Goal: Communication & Community: Answer question/provide support

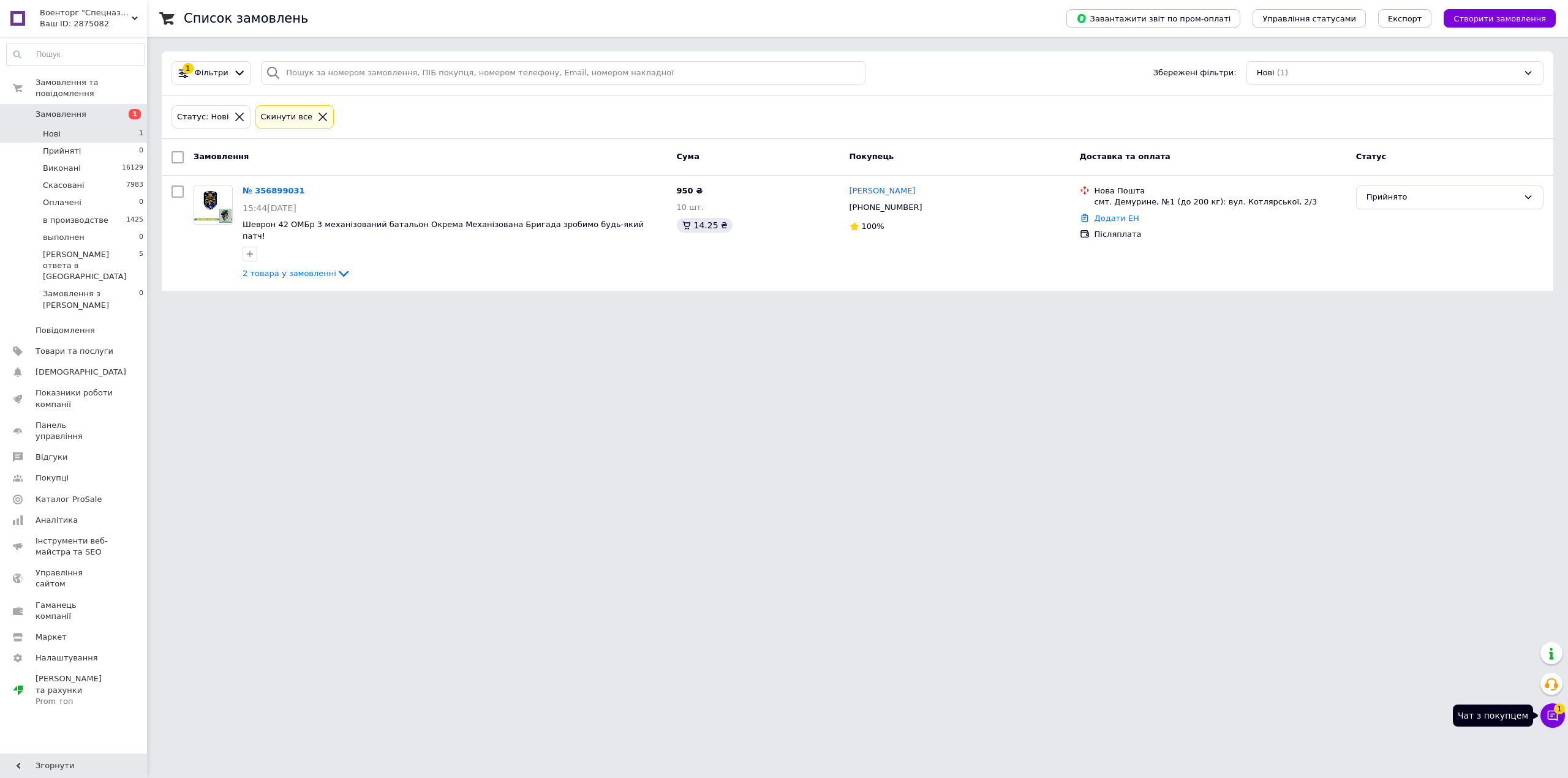
click at [1552, 723] on button "Чат з покупцем 1" at bounding box center [1553, 716] width 25 height 25
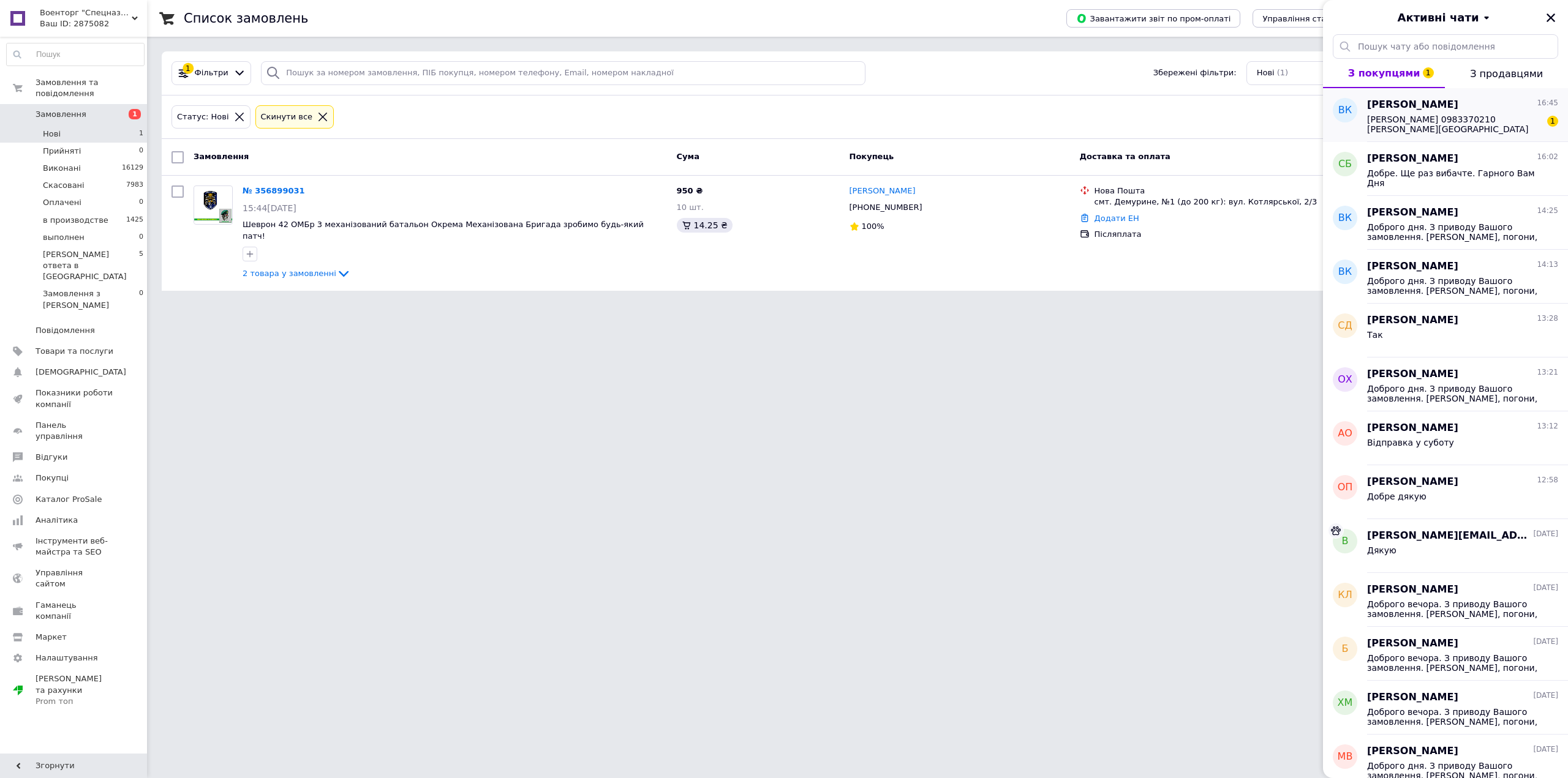
click at [1463, 128] on span "[PERSON_NAME] 0983370210 [PERSON_NAME][GEOGRAPHIC_DATA] Отделение 1" at bounding box center [1454, 124] width 174 height 20
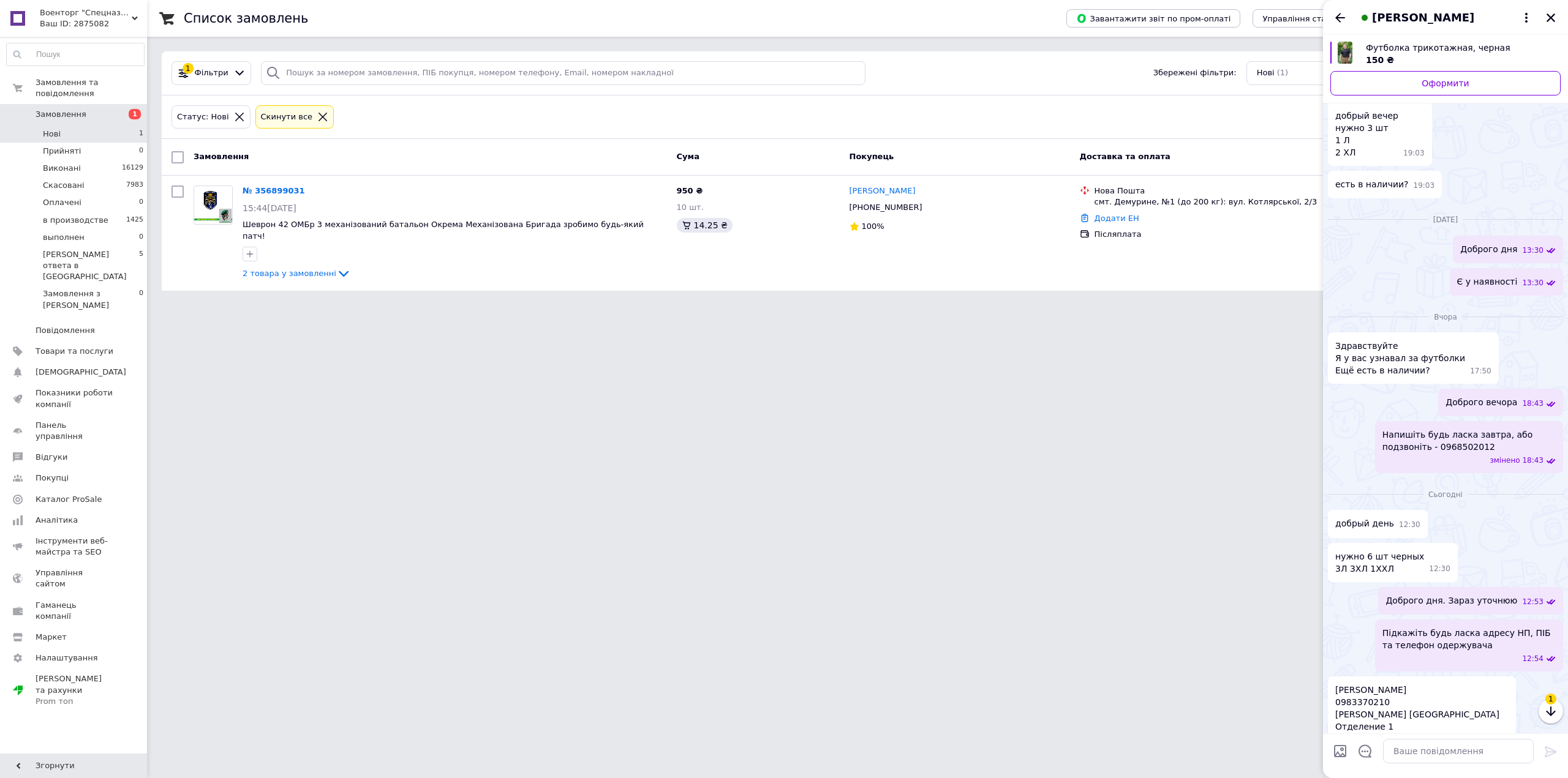
scroll to position [71, 0]
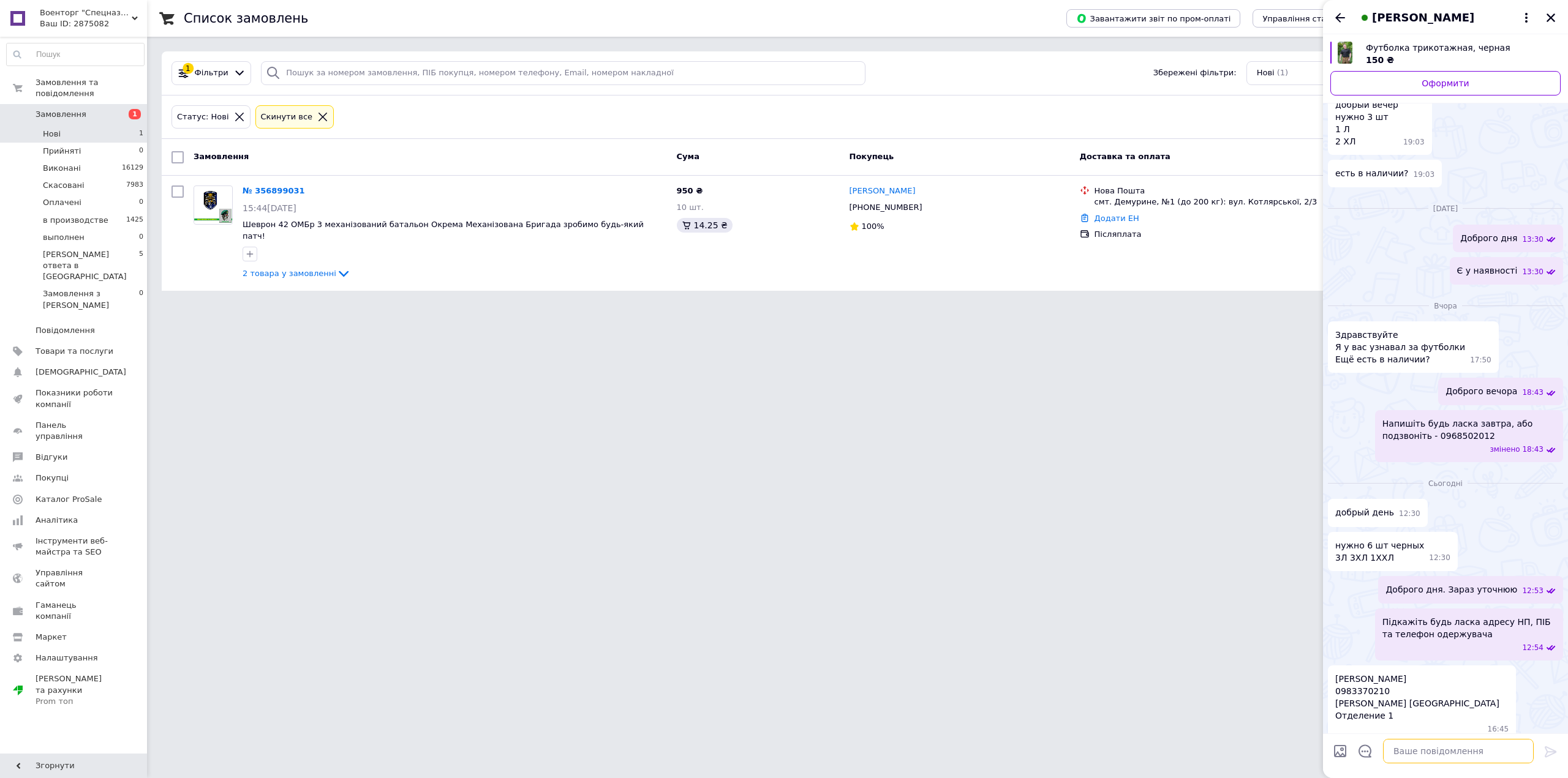
click at [1458, 757] on textarea at bounding box center [1458, 752] width 151 height 25
type textarea "7 футболок виходить ?"
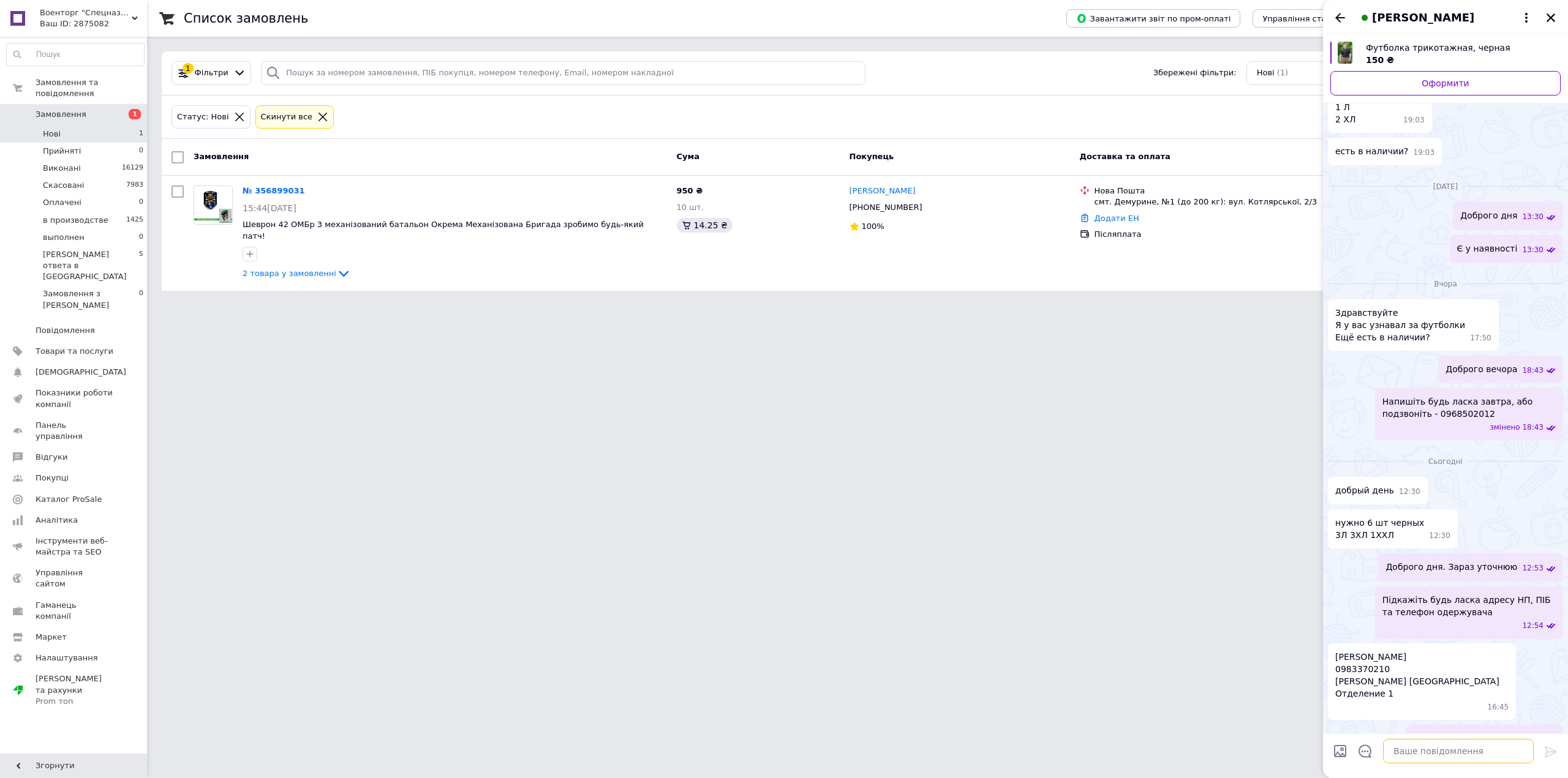
scroll to position [82, 0]
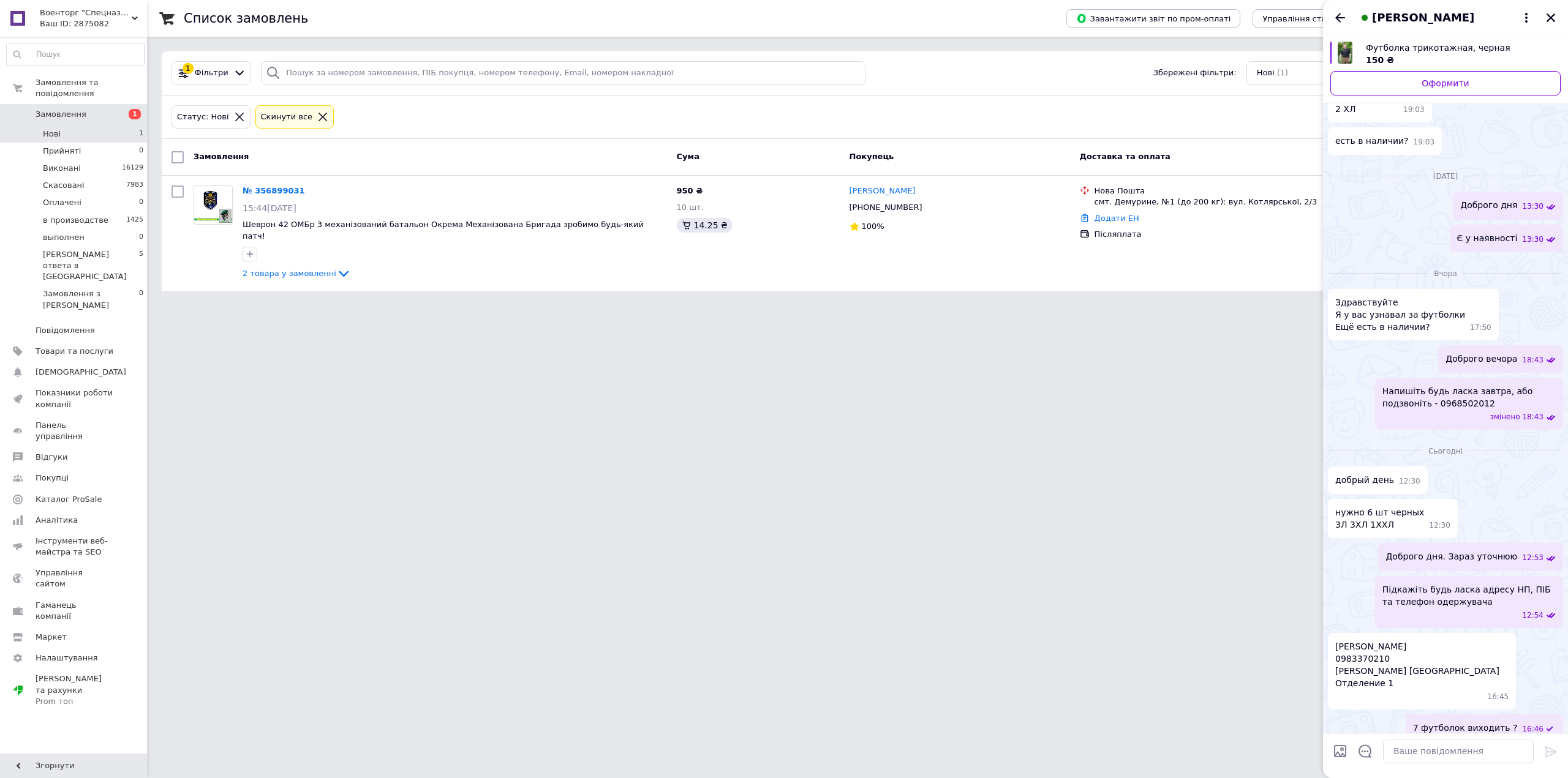
click at [130, 125] on li "Нові 1" at bounding box center [75, 133] width 151 height 17
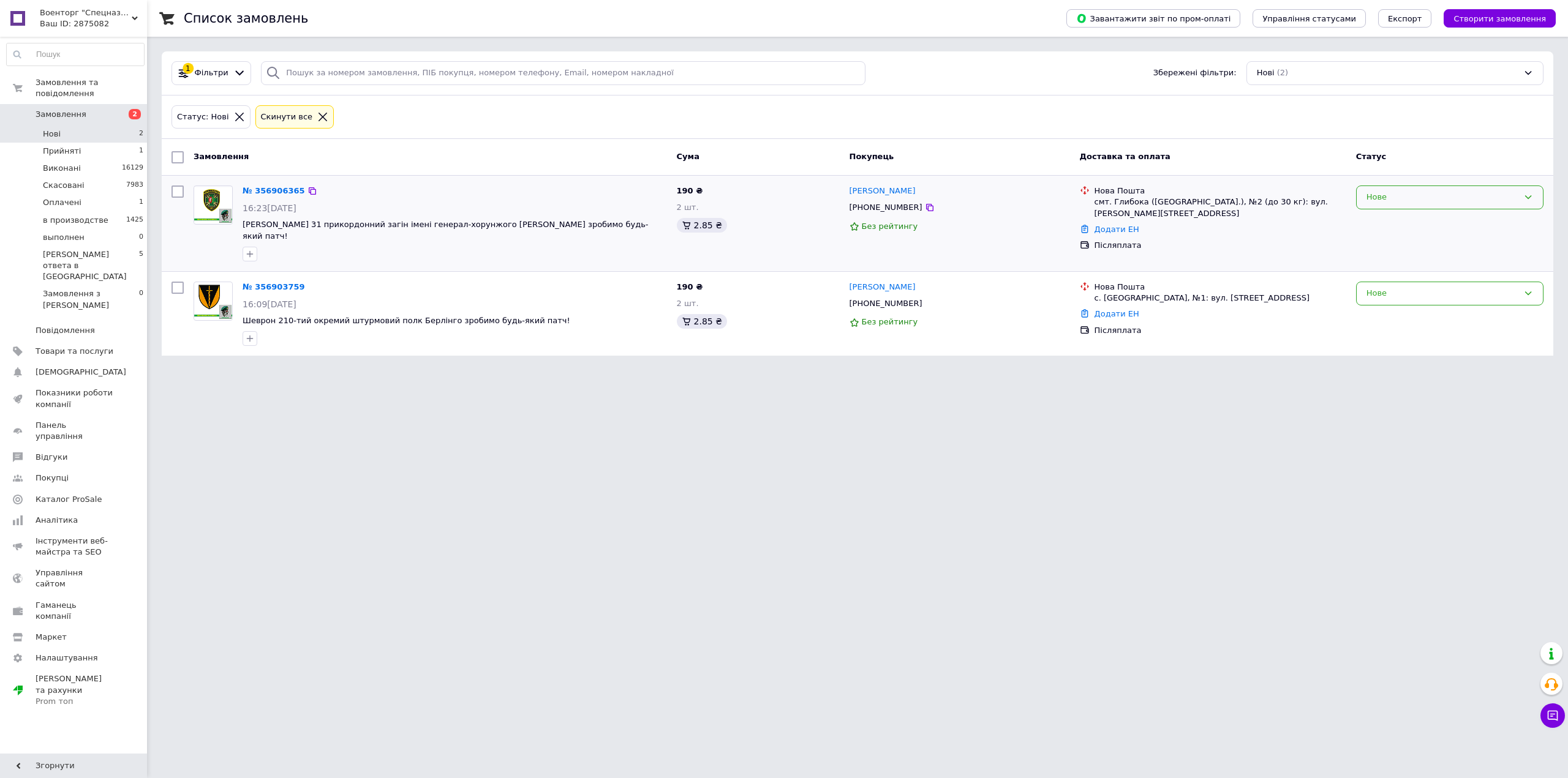
click at [1510, 202] on div "Нове" at bounding box center [1443, 198] width 152 height 13
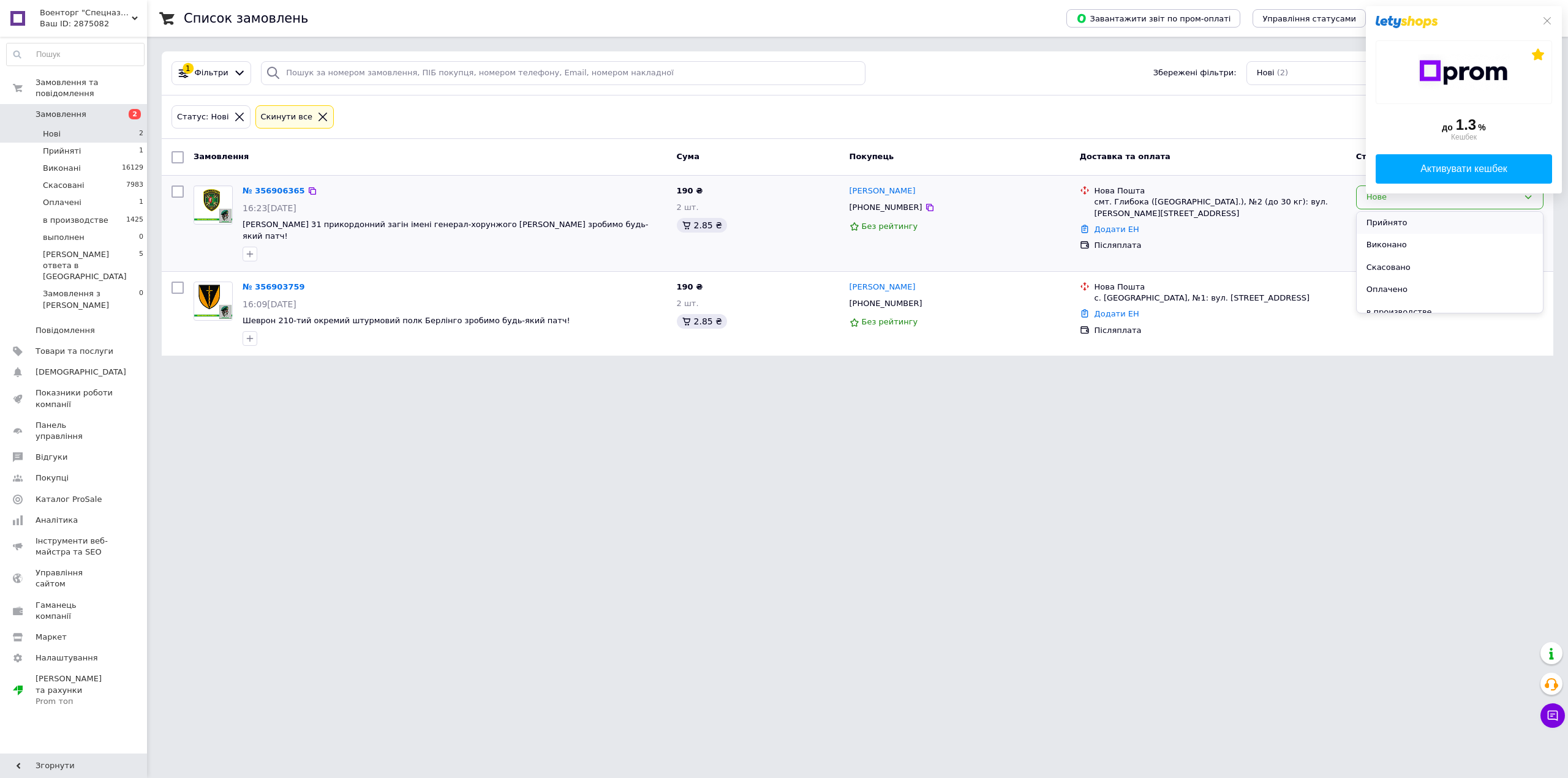
click at [1486, 217] on li "Прийнято" at bounding box center [1450, 223] width 186 height 23
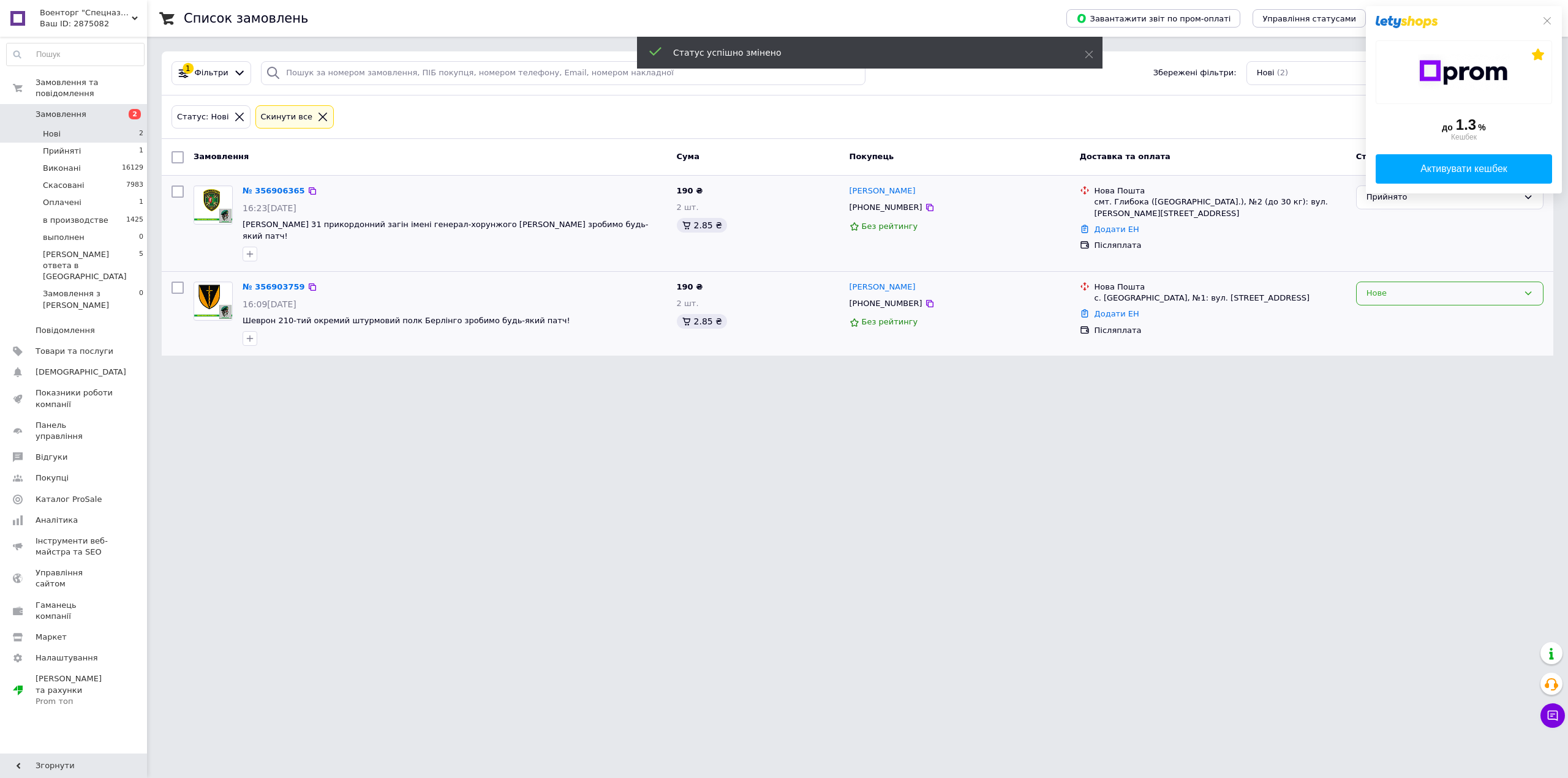
click at [1468, 291] on div "Нове" at bounding box center [1450, 293] width 188 height 24
click at [1449, 308] on li "Прийнято" at bounding box center [1450, 319] width 186 height 23
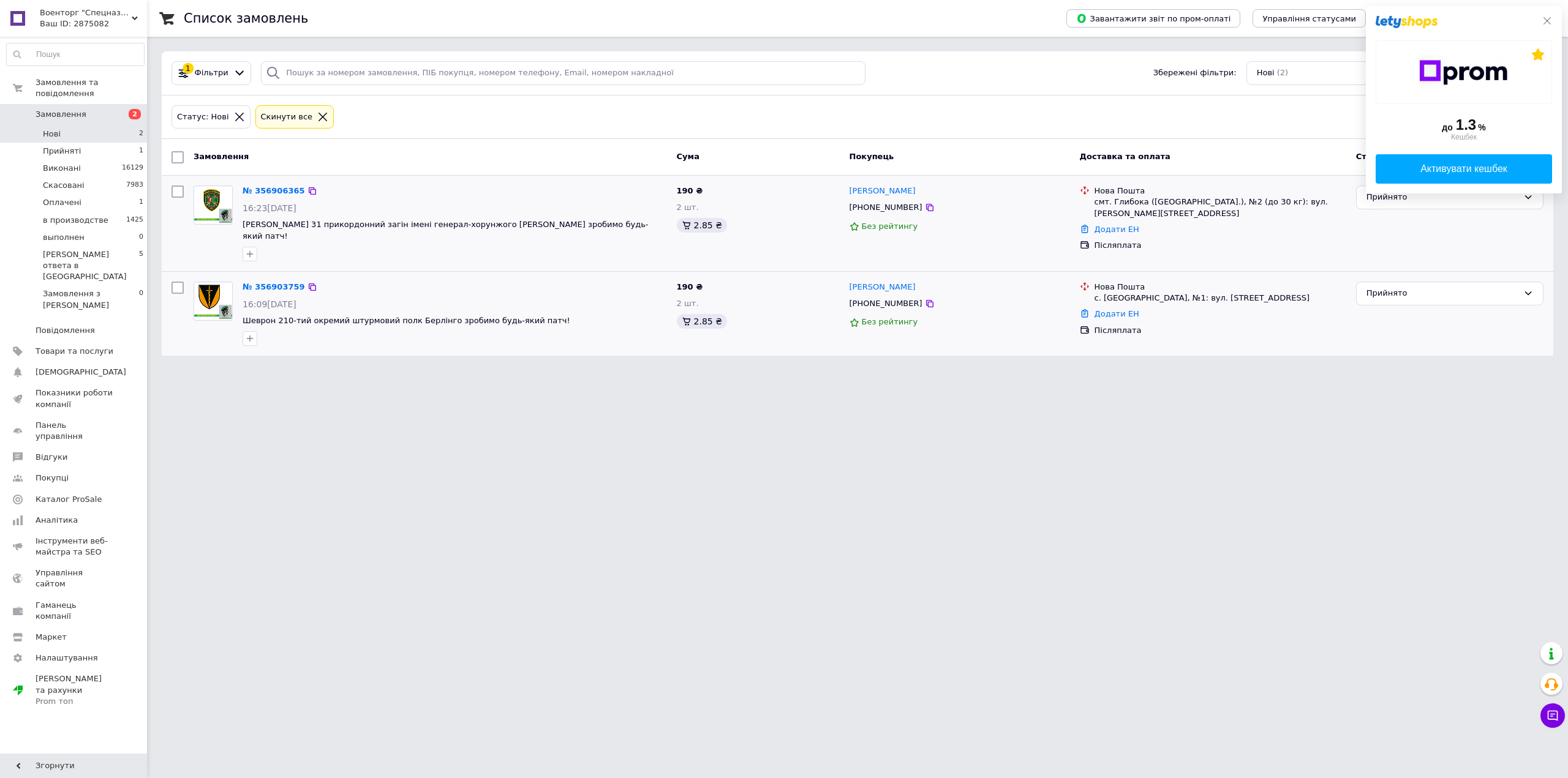
click at [1548, 21] on icon at bounding box center [1547, 21] width 10 height 10
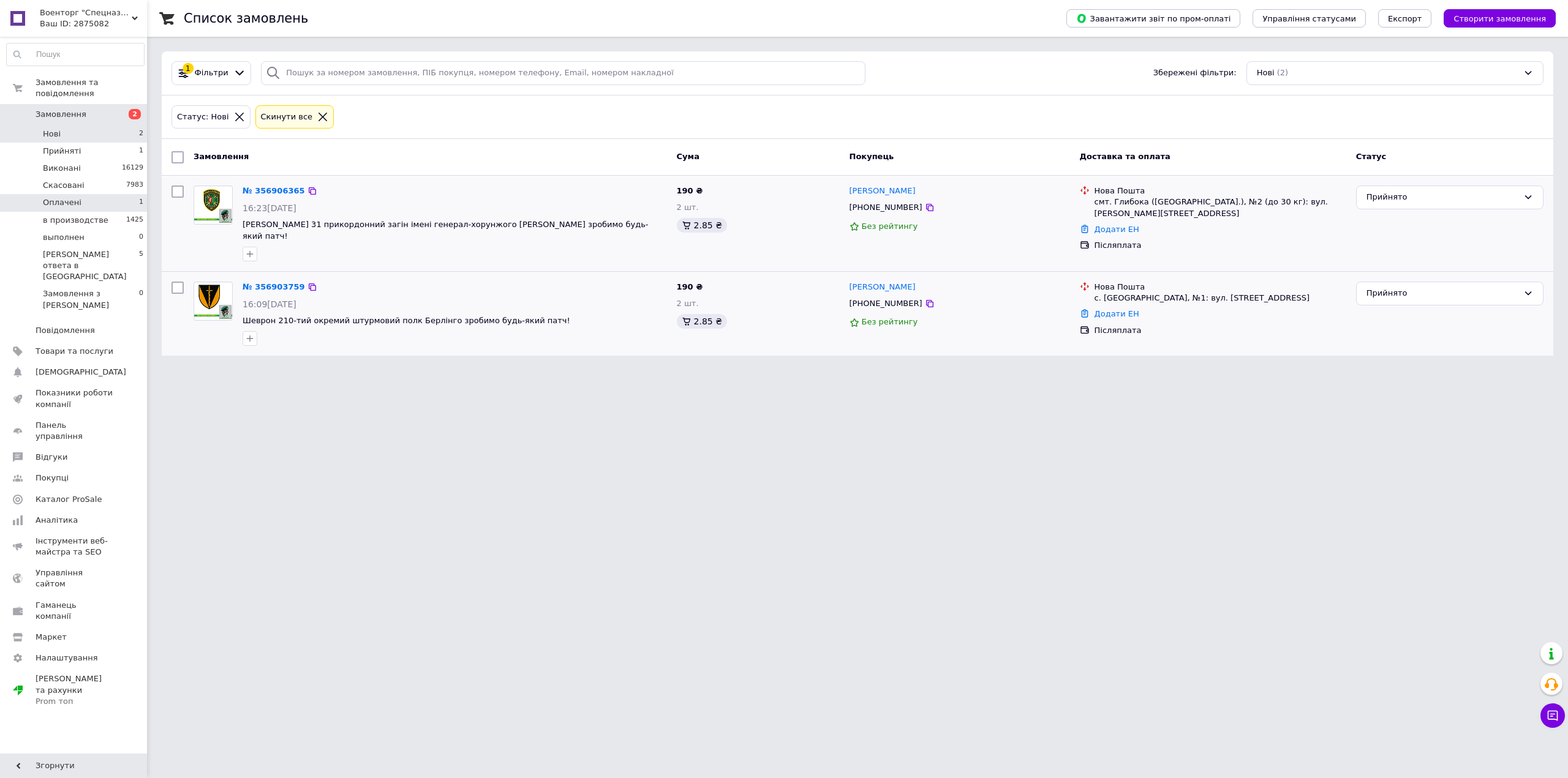
click at [87, 194] on li "Оплачені 1" at bounding box center [75, 203] width 151 height 17
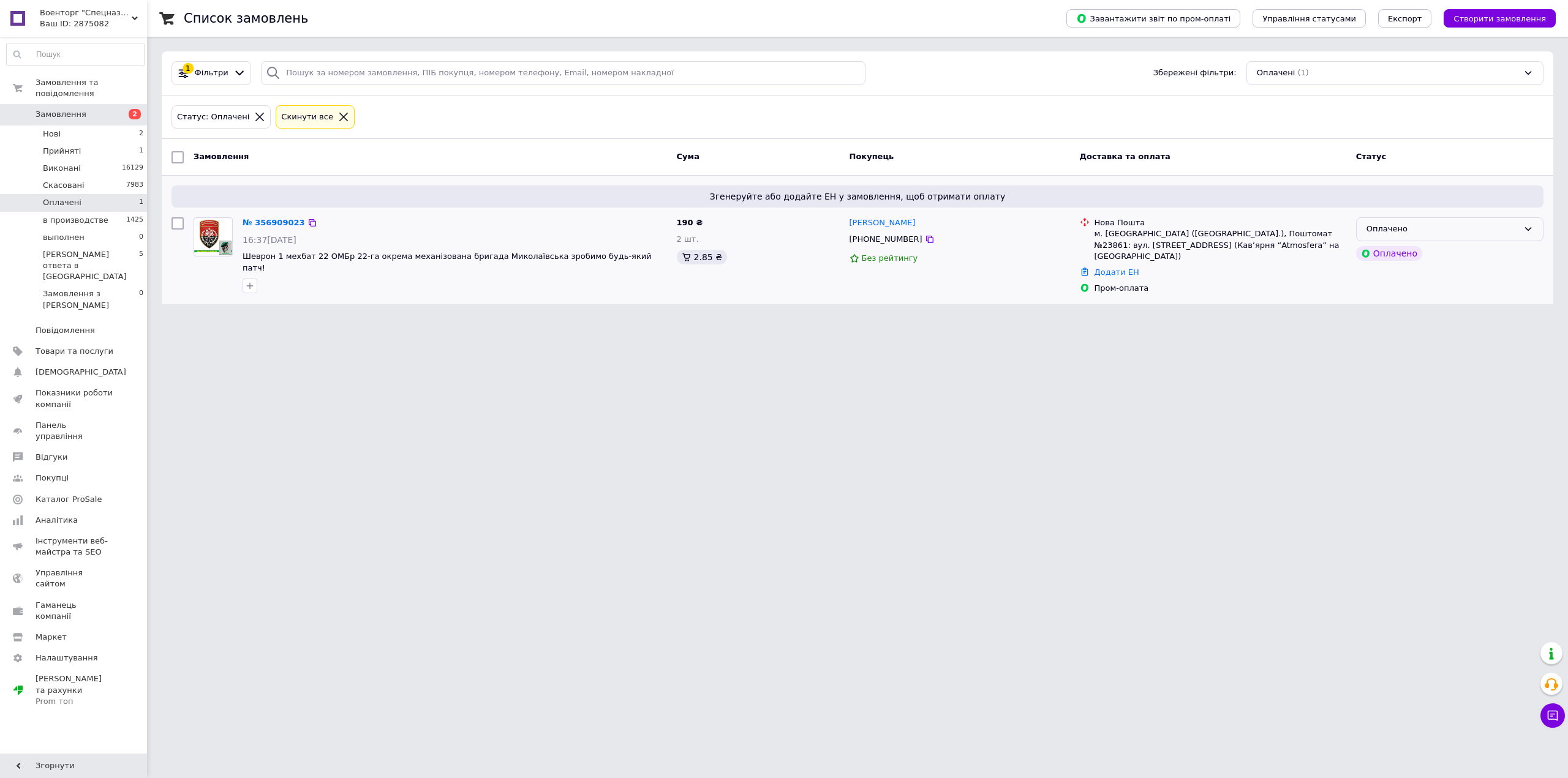
click at [1468, 233] on div "Оплачено" at bounding box center [1443, 230] width 152 height 13
click at [1430, 252] on li "Прийнято" at bounding box center [1450, 255] width 186 height 23
click at [1561, 715] on button "Чат з покупцем" at bounding box center [1553, 716] width 25 height 25
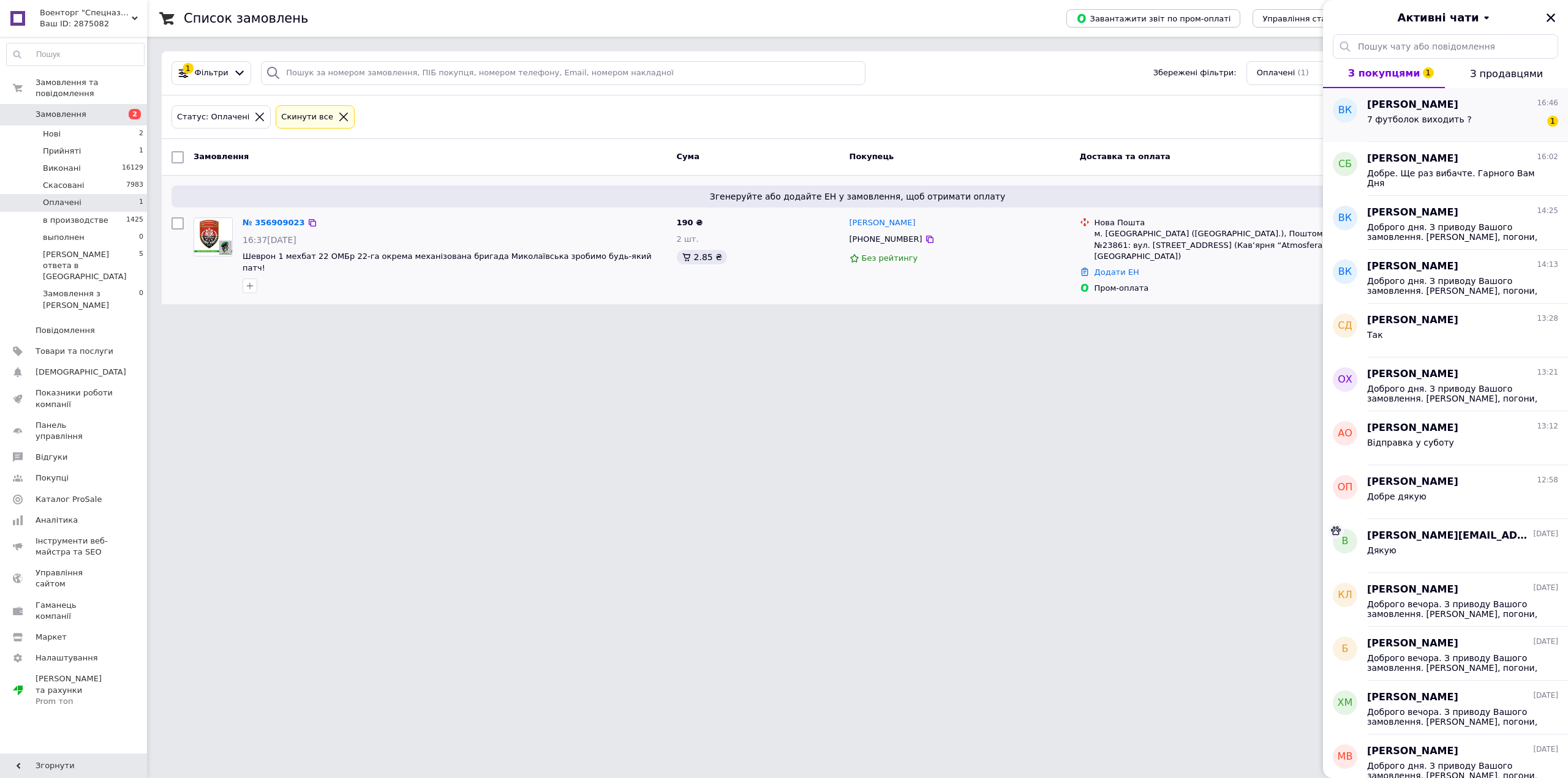
click at [1489, 119] on div "7 футболок виходить ? 1" at bounding box center [1463, 122] width 191 height 20
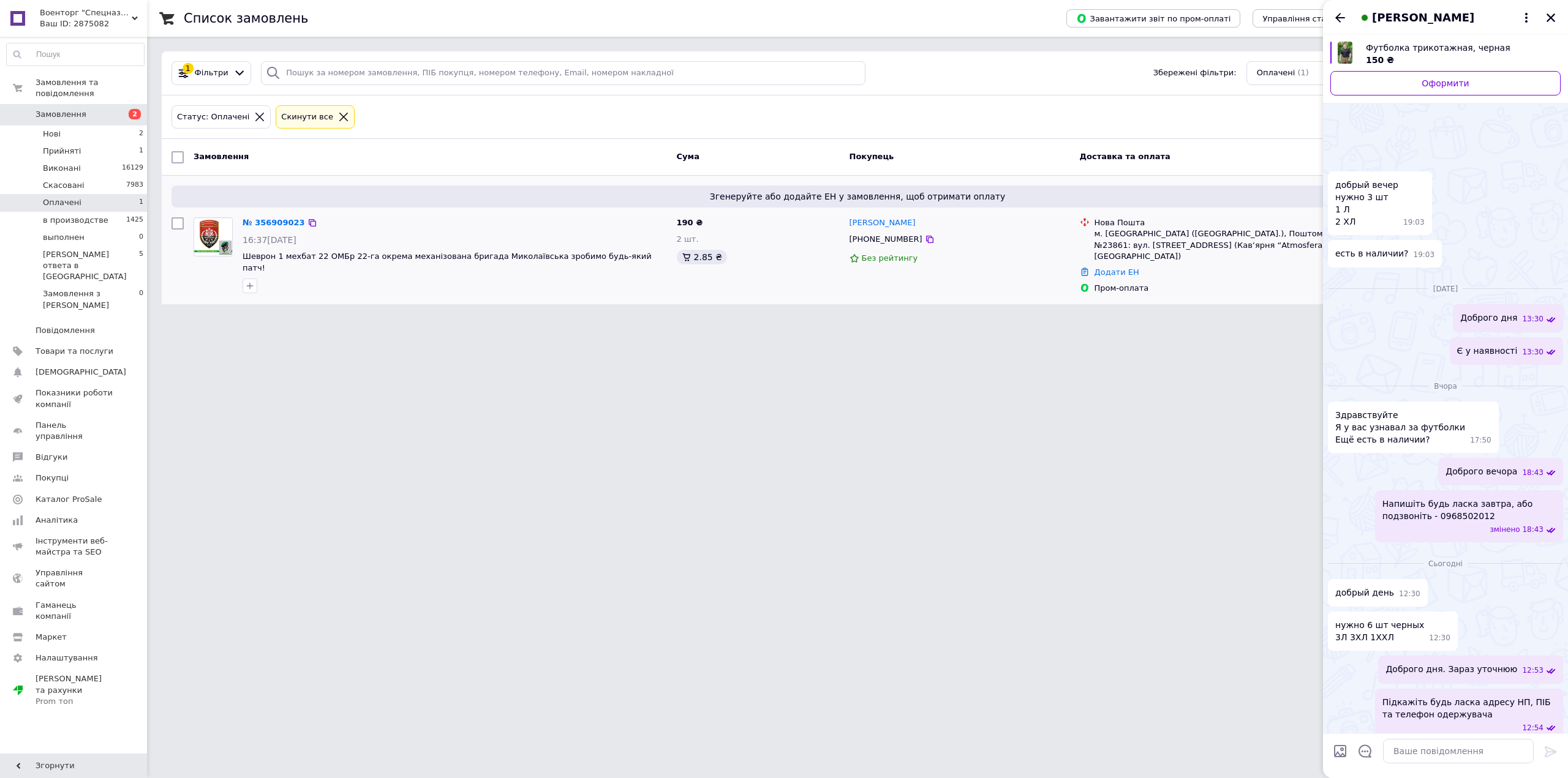
scroll to position [179, 0]
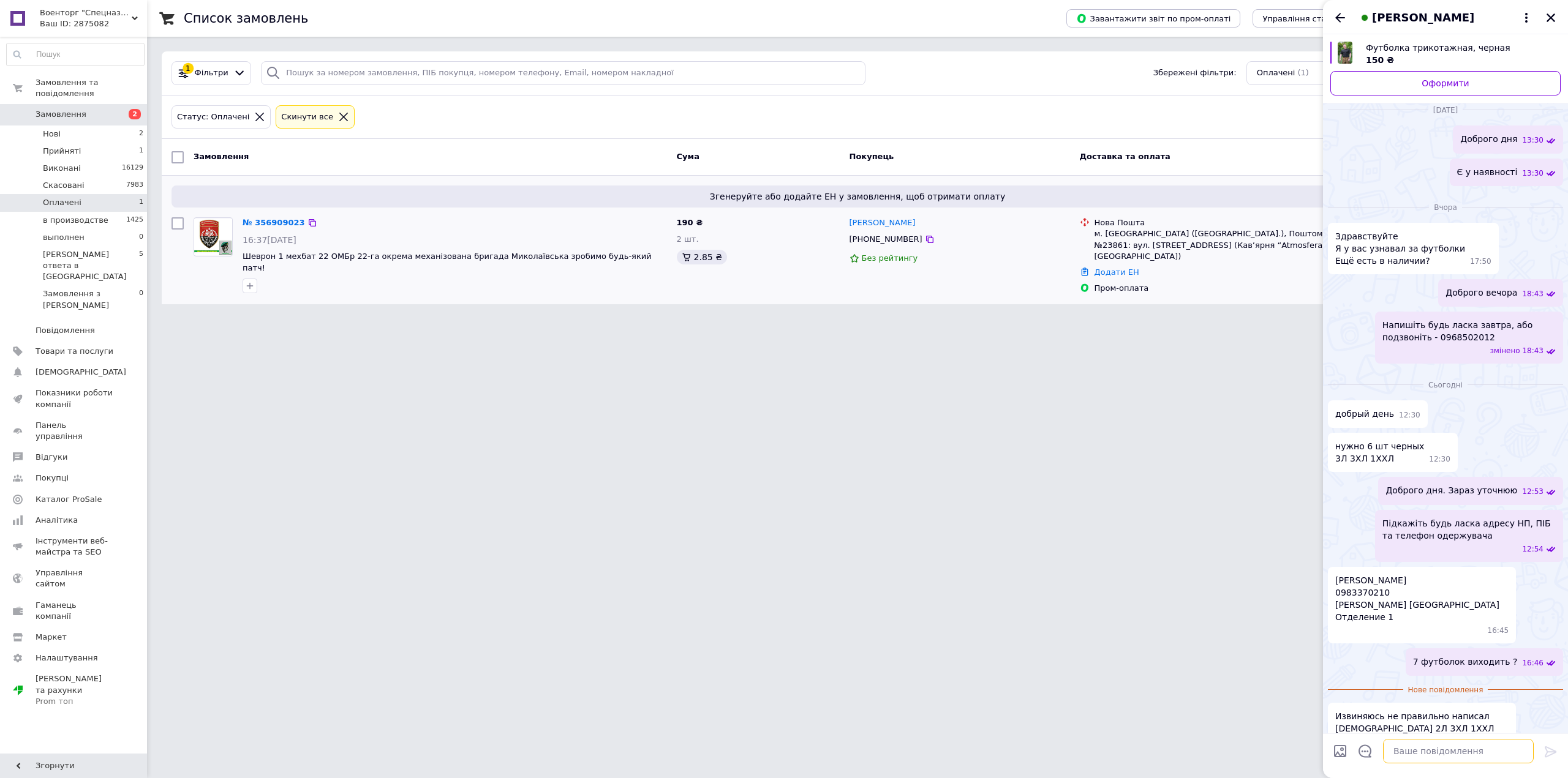
click at [1482, 749] on textarea at bounding box center [1458, 752] width 151 height 25
click at [1473, 752] on textarea at bounding box center [1458, 752] width 151 height 25
type textarea "Добре"
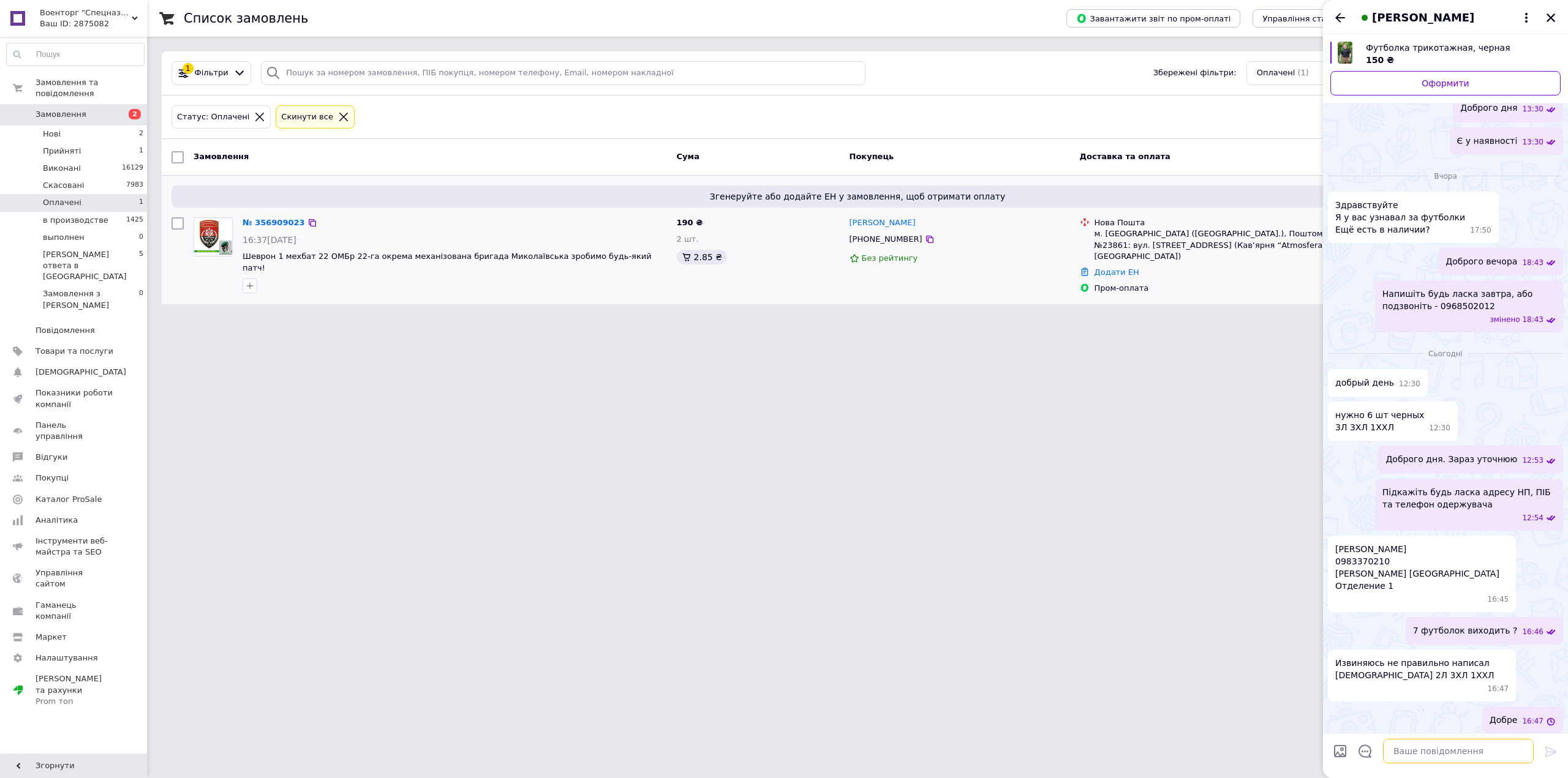
scroll to position [158, 0]
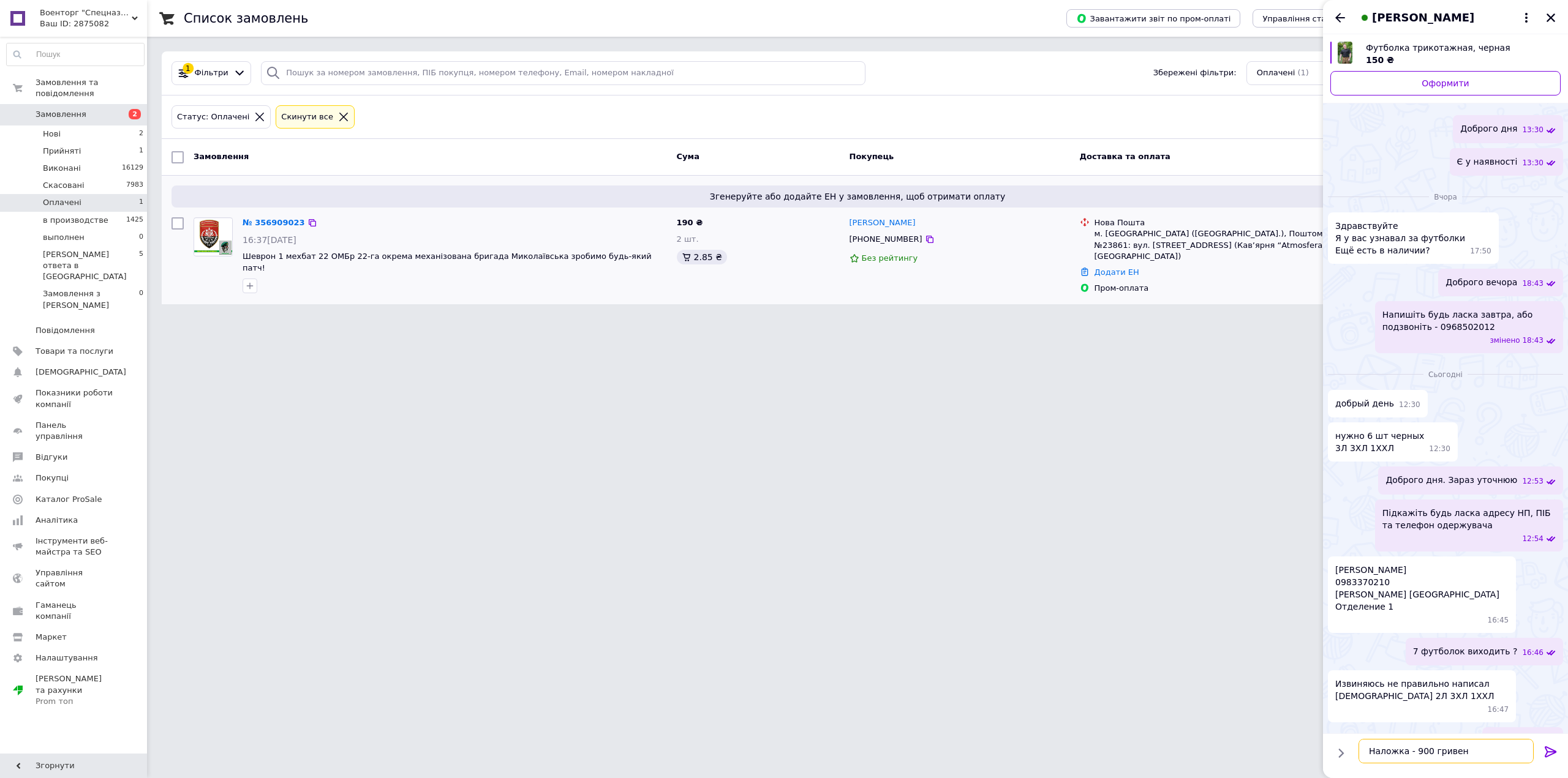
type textarea "Наложка - 900 гривень"
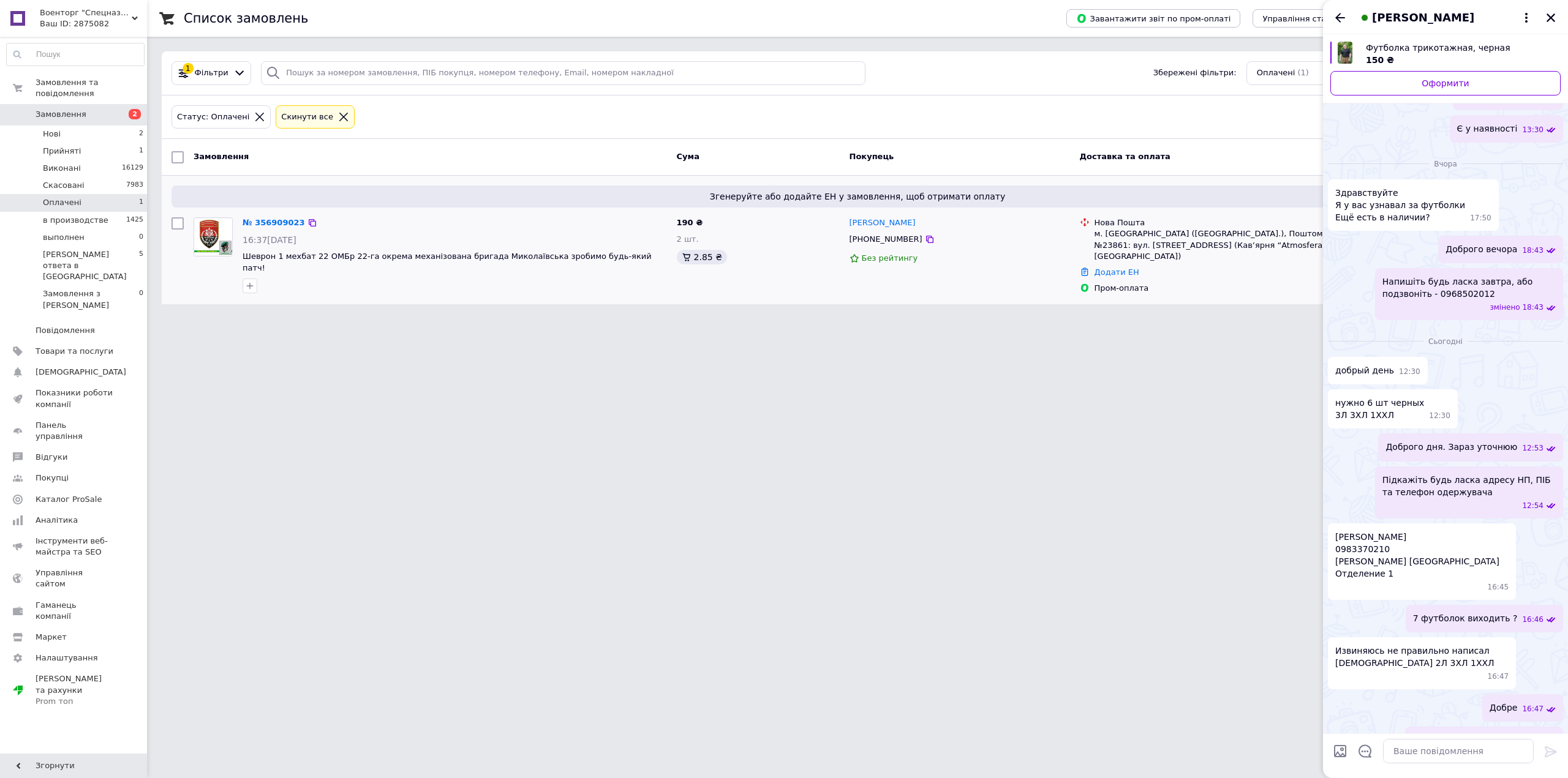
click at [1444, 16] on span "[PERSON_NAME]" at bounding box center [1423, 17] width 102 height 16
click at [1436, 53] on button "Про покупця" at bounding box center [1448, 48] width 171 height 25
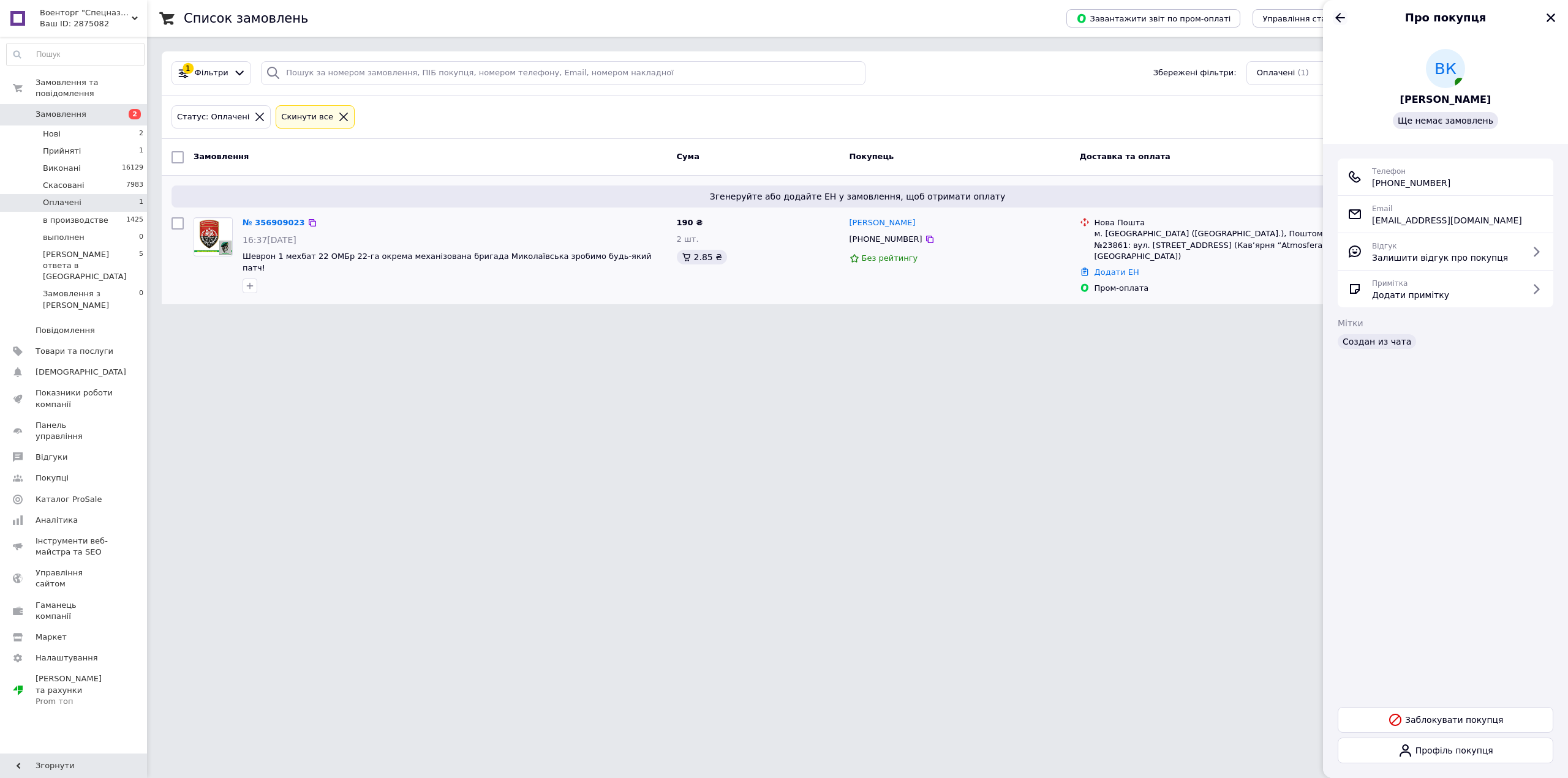
click at [1338, 16] on icon "Назад" at bounding box center [1341, 17] width 10 height 9
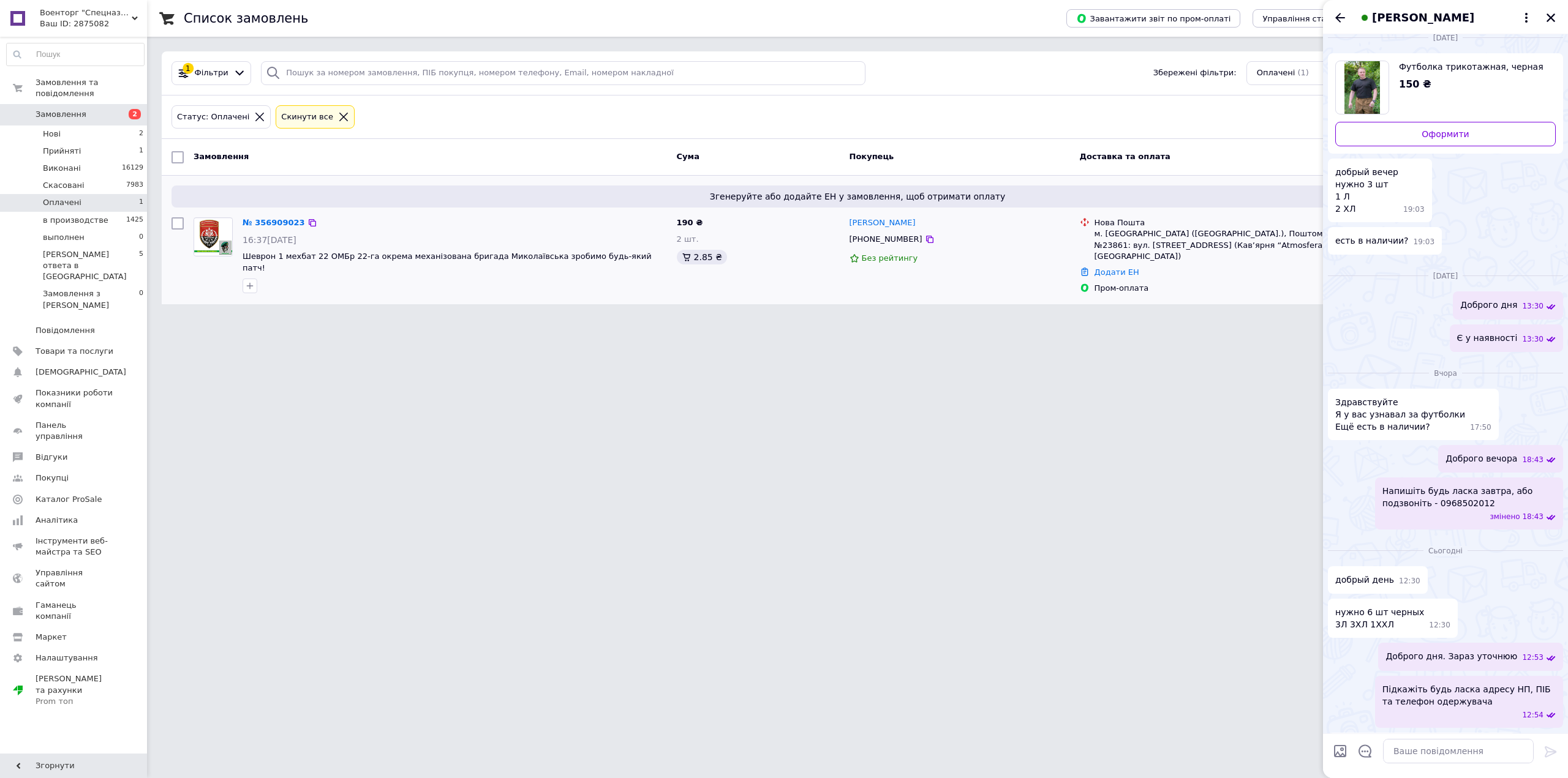
scroll to position [0, 0]
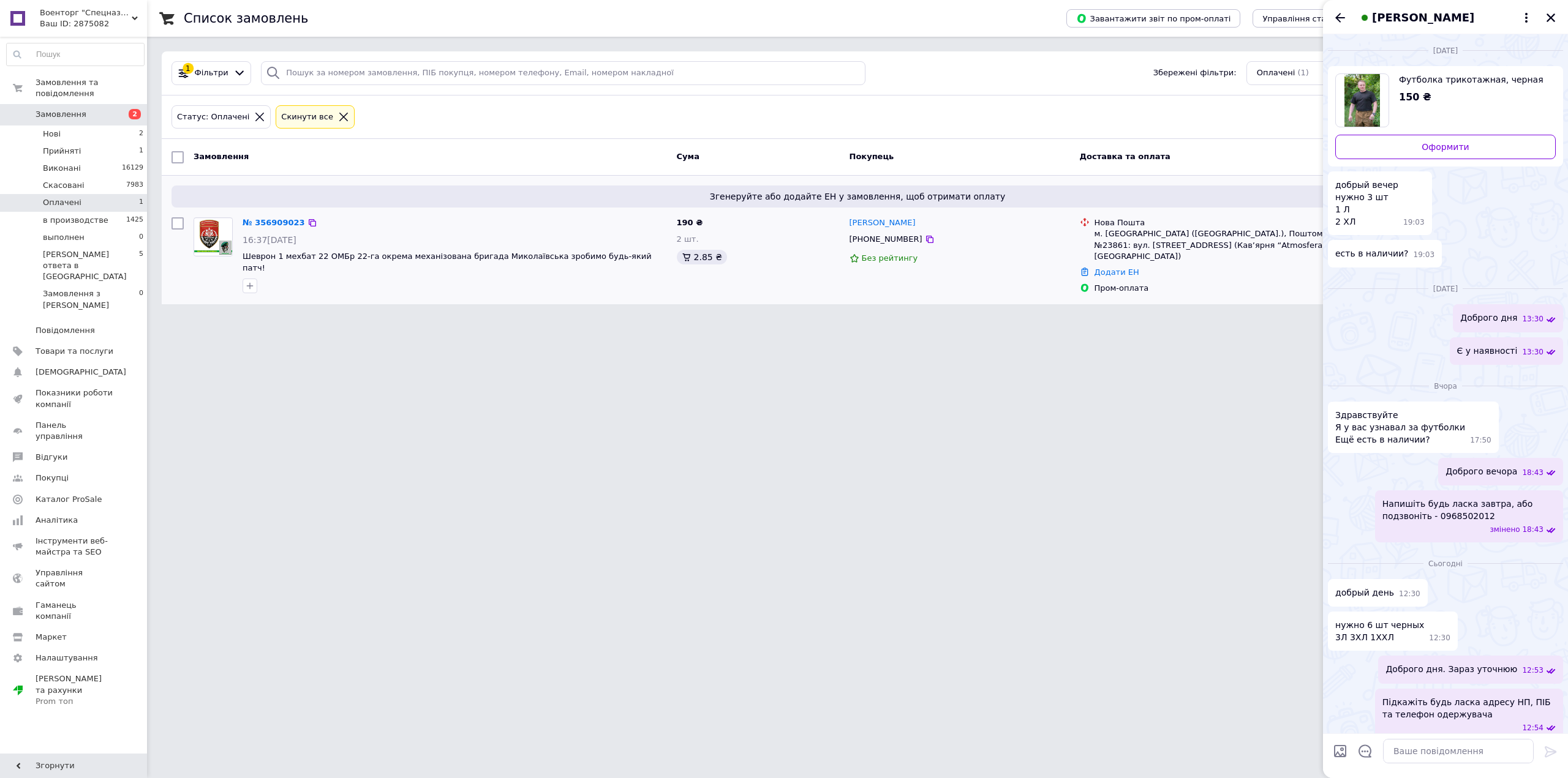
click at [1444, 82] on span "Футболка трикотажная, черная" at bounding box center [1472, 79] width 147 height 12
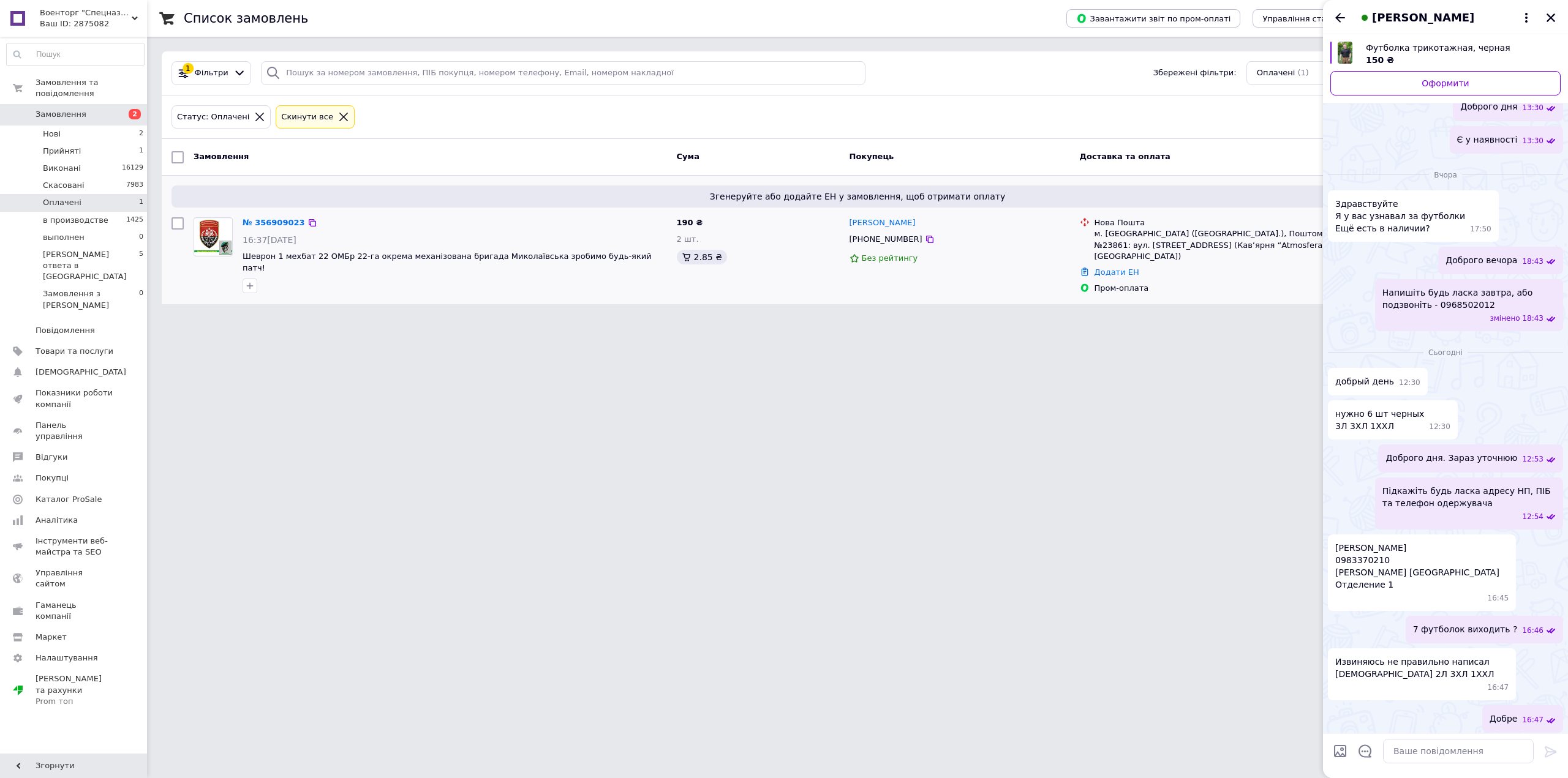
scroll to position [224, 0]
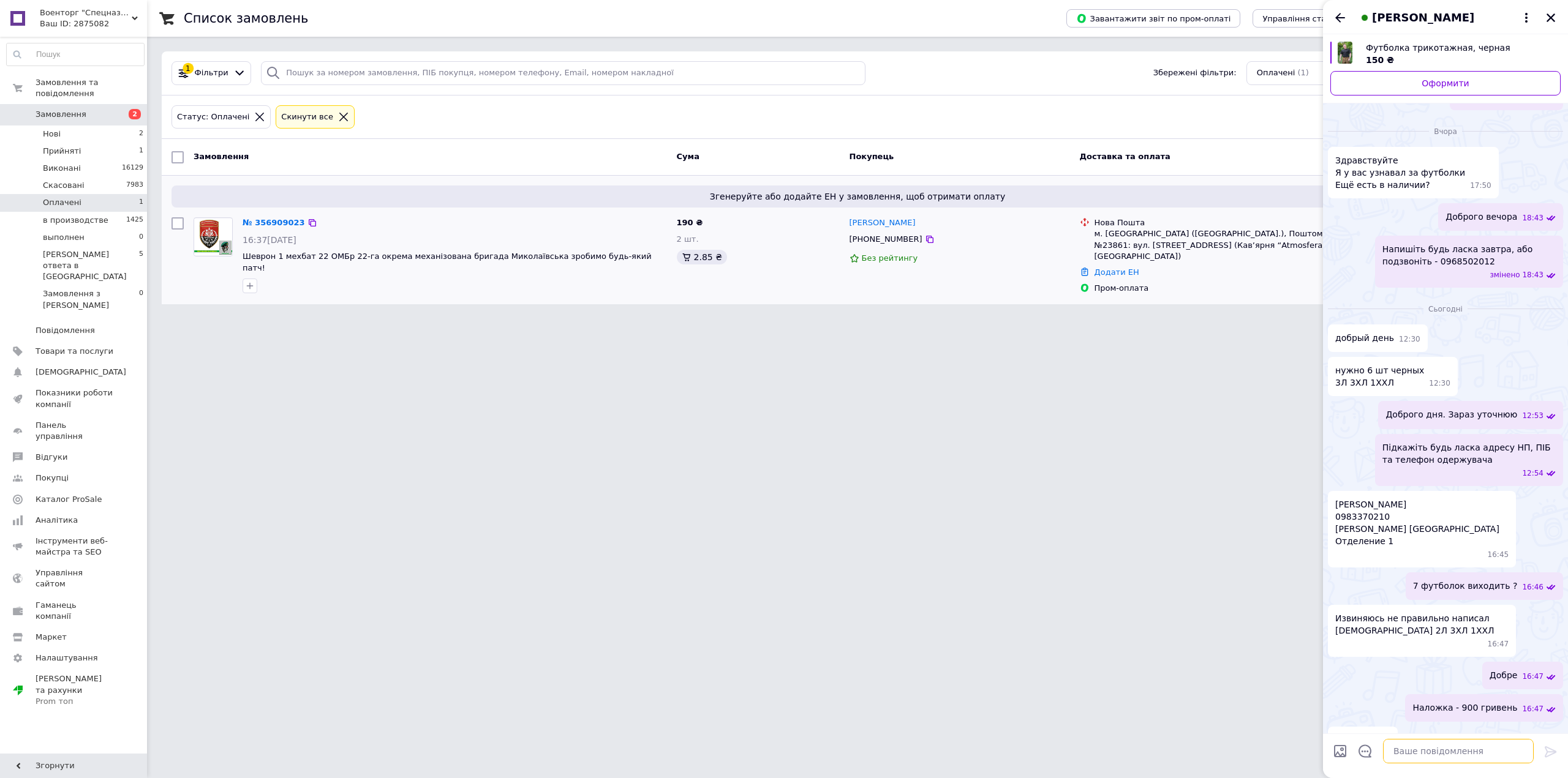
click at [1452, 756] on textarea at bounding box center [1458, 752] width 151 height 25
paste textarea "Ваше замовлення у роботі. Очікуйте будь ласка. Гарного Вам Дня"
type textarea "Ваше замовлення у роботі. Очікуйте будь ласка. Гарного Вам Дня"
